Goal: Find specific page/section: Find specific page/section

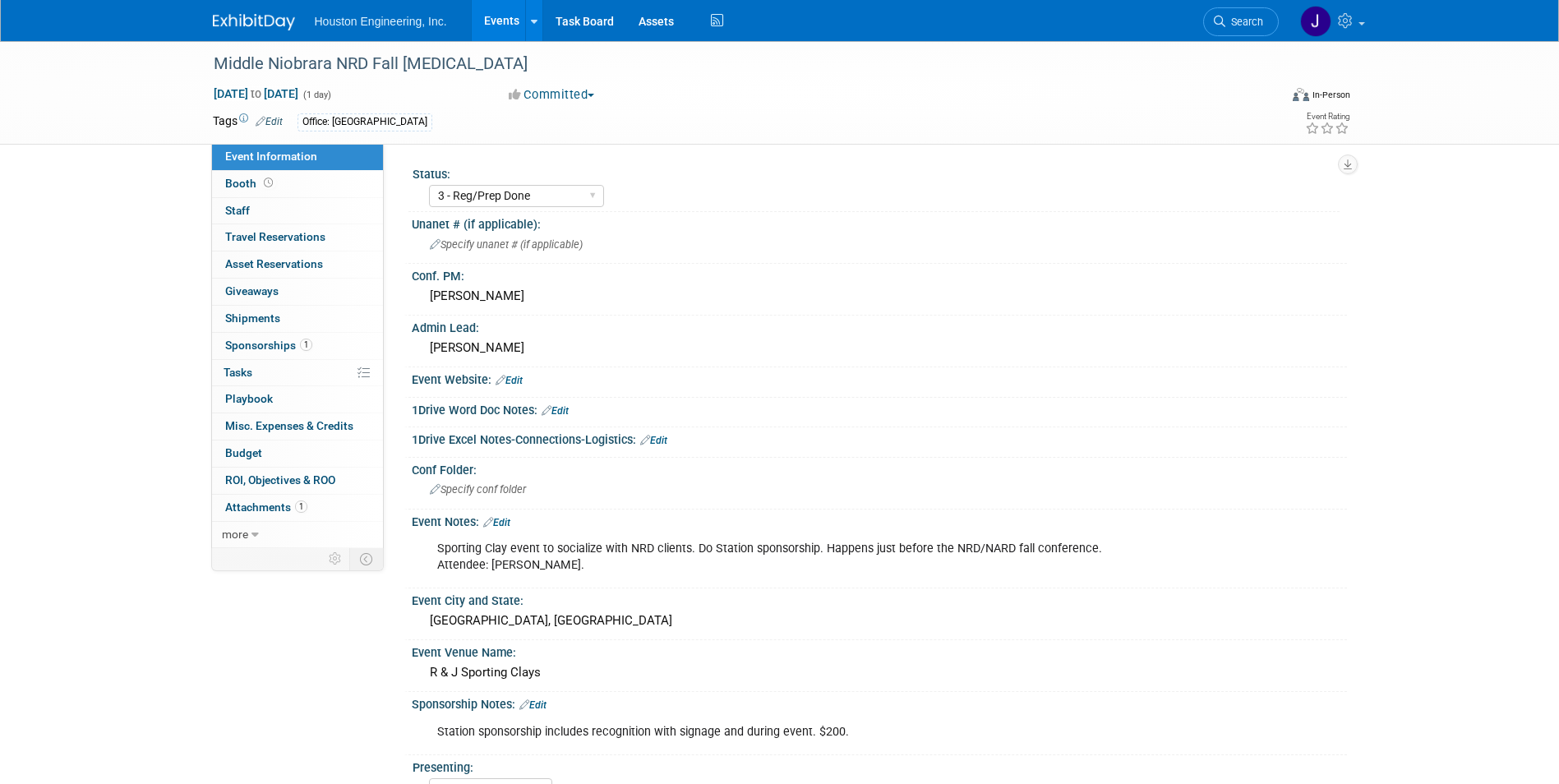
select select "3 - Reg/Prep Done"
select select "No"
click at [485, 16] on link "Events" at bounding box center [502, 20] width 60 height 41
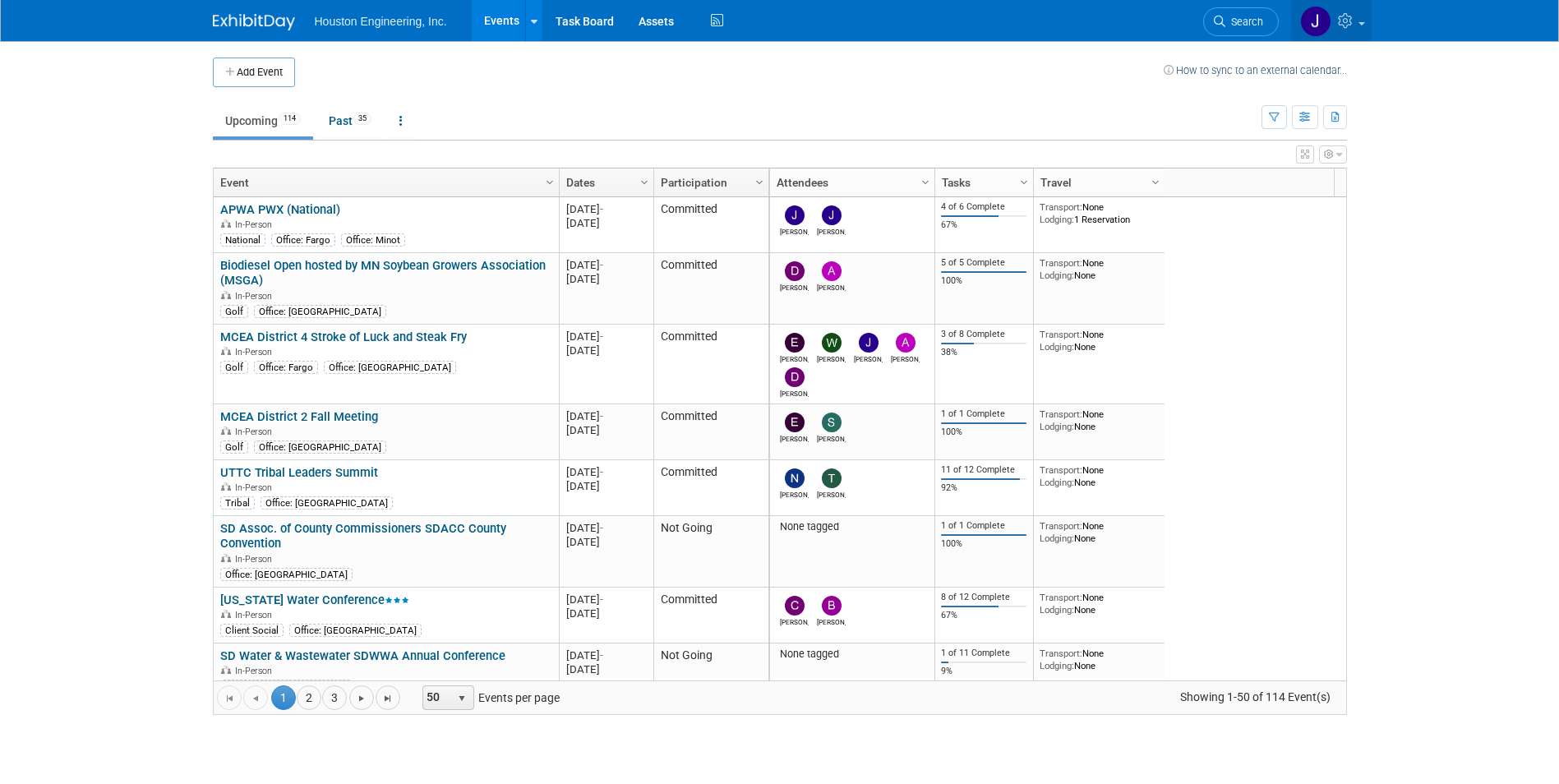
click at [1312, 27] on img at bounding box center [1315, 21] width 31 height 31
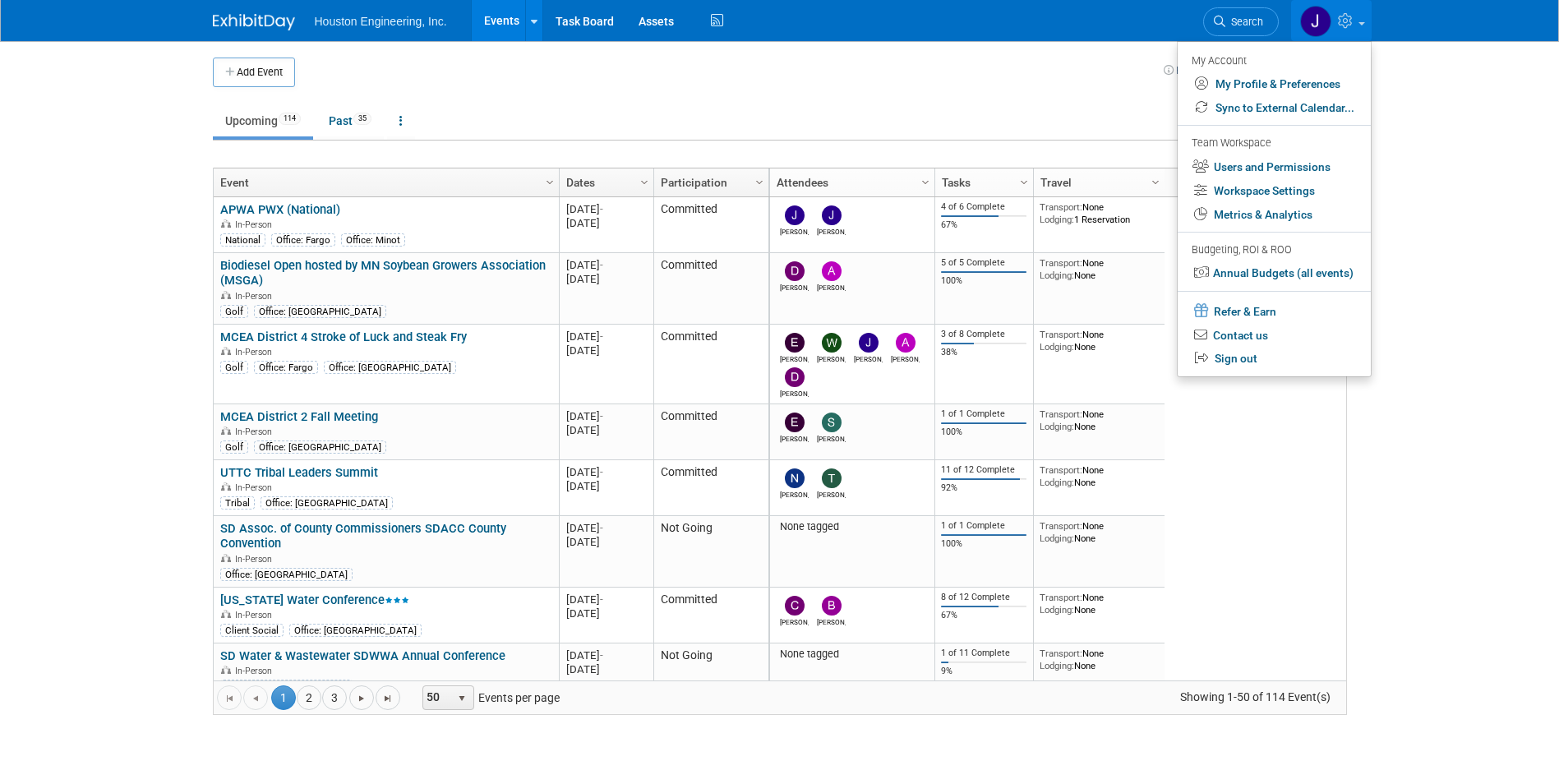
drag, startPoint x: 63, startPoint y: 373, endPoint x: 114, endPoint y: 332, distance: 65.4
click at [63, 373] on body "Houston Engineering, Inc. Events Add Event Bulk Upload Events Shareable Event B…" at bounding box center [780, 392] width 1559 height 784
